Goal: Communication & Community: Answer question/provide support

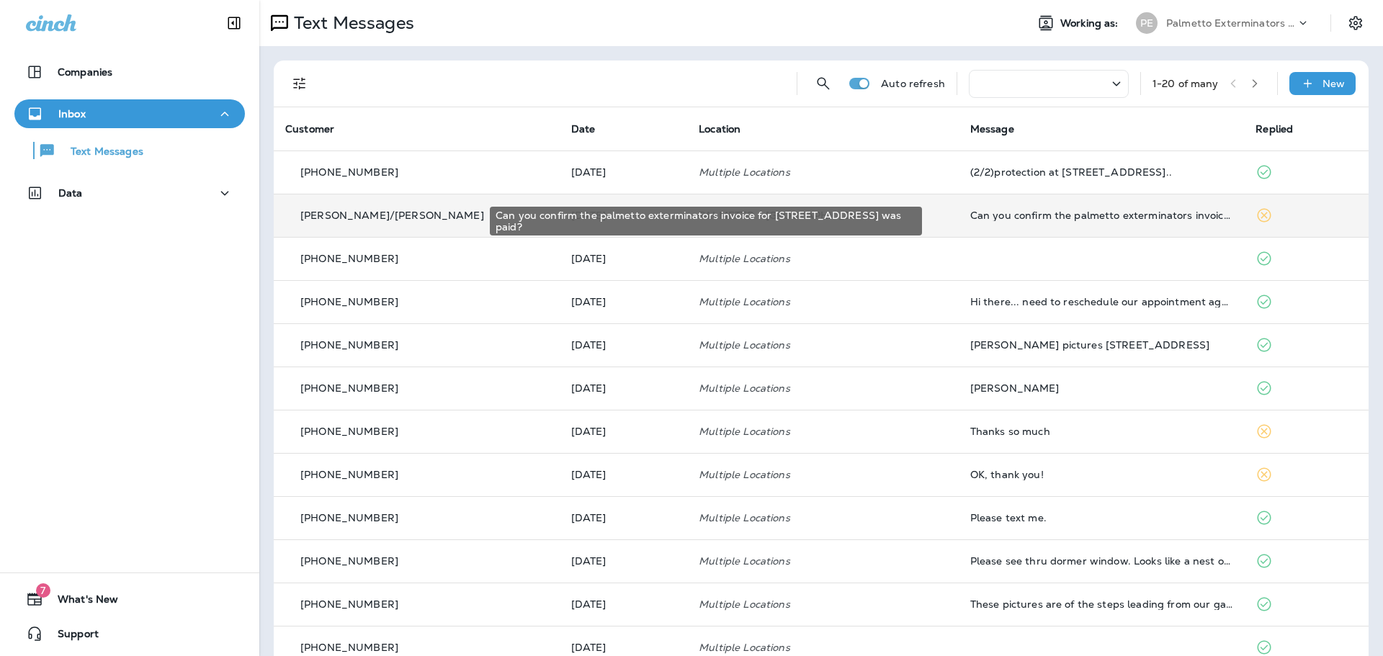
click at [1085, 219] on div "Can you confirm the palmetto exterminators invoice for [STREET_ADDRESS] was pai…" at bounding box center [1101, 216] width 263 height 12
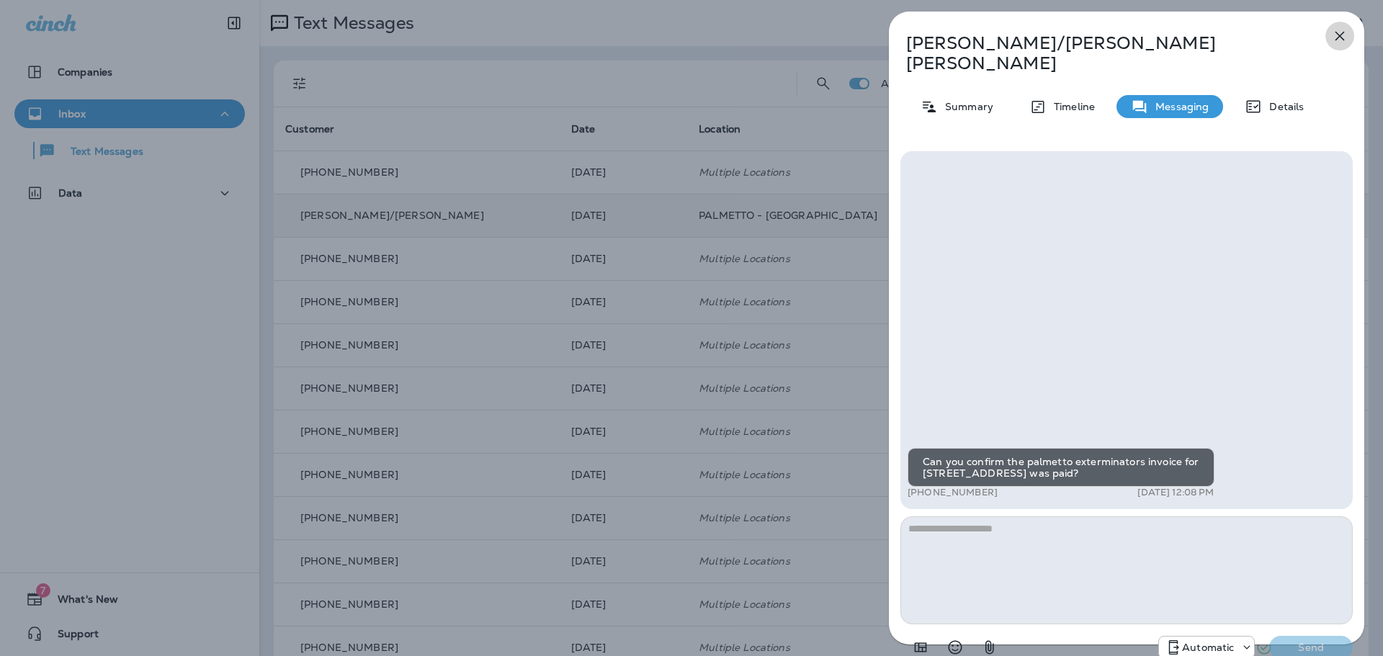
click at [1348, 35] on button "button" at bounding box center [1339, 36] width 29 height 29
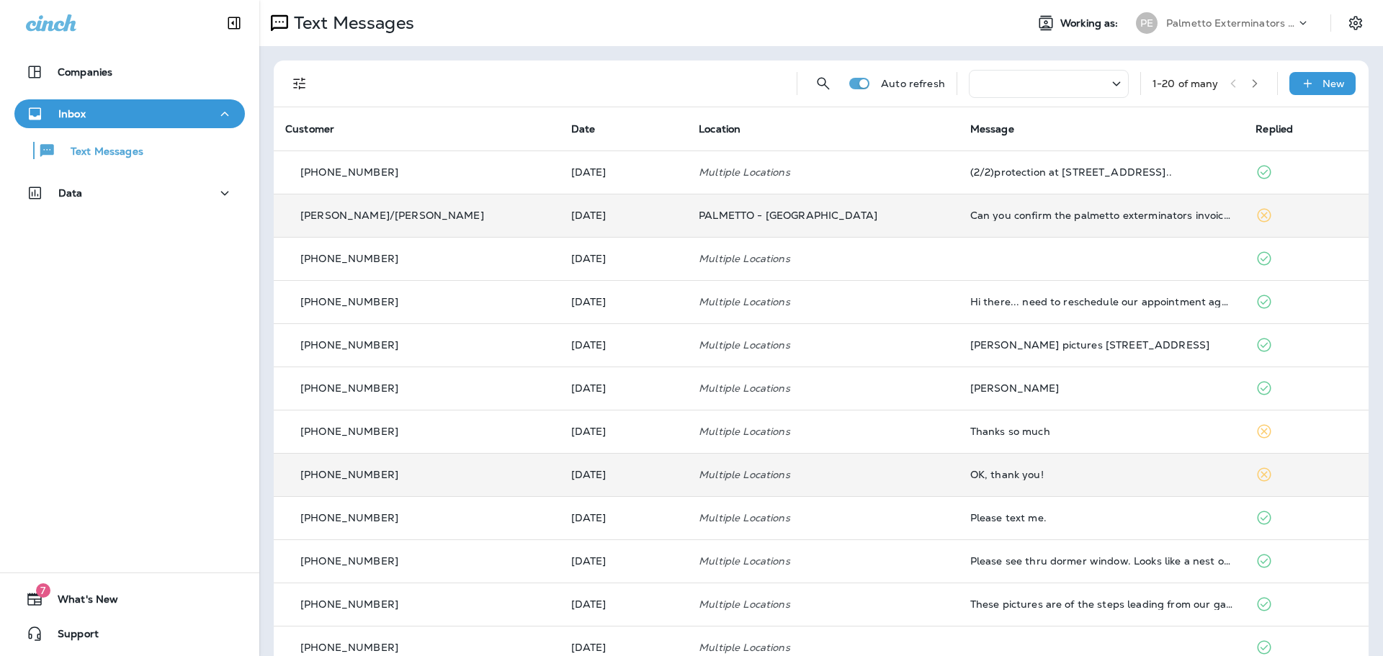
click at [1002, 482] on td "OK, thank you!" at bounding box center [1102, 474] width 286 height 43
